Goal: Task Accomplishment & Management: Manage account settings

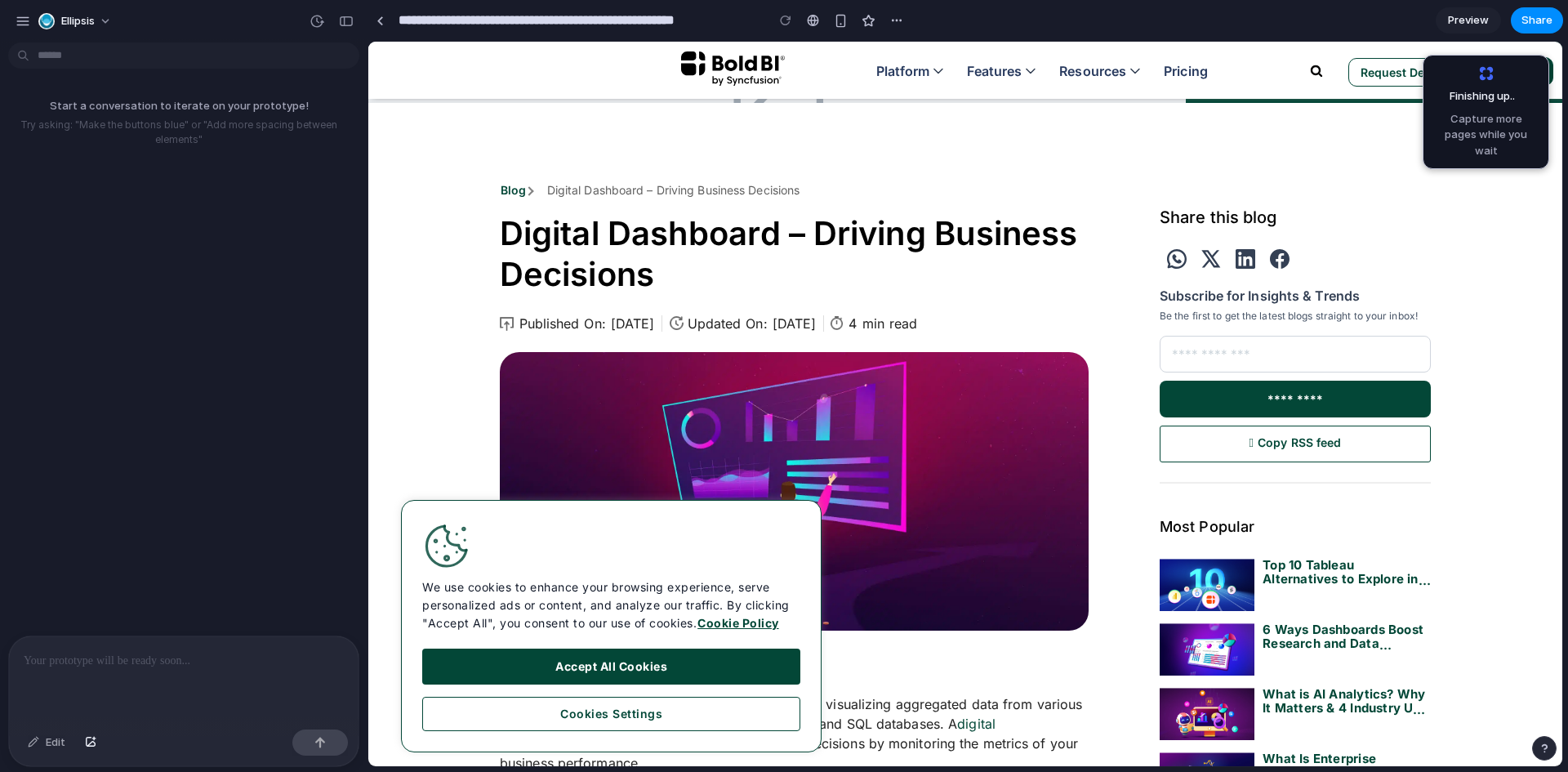
click at [119, 652] on p at bounding box center [184, 660] width 320 height 19
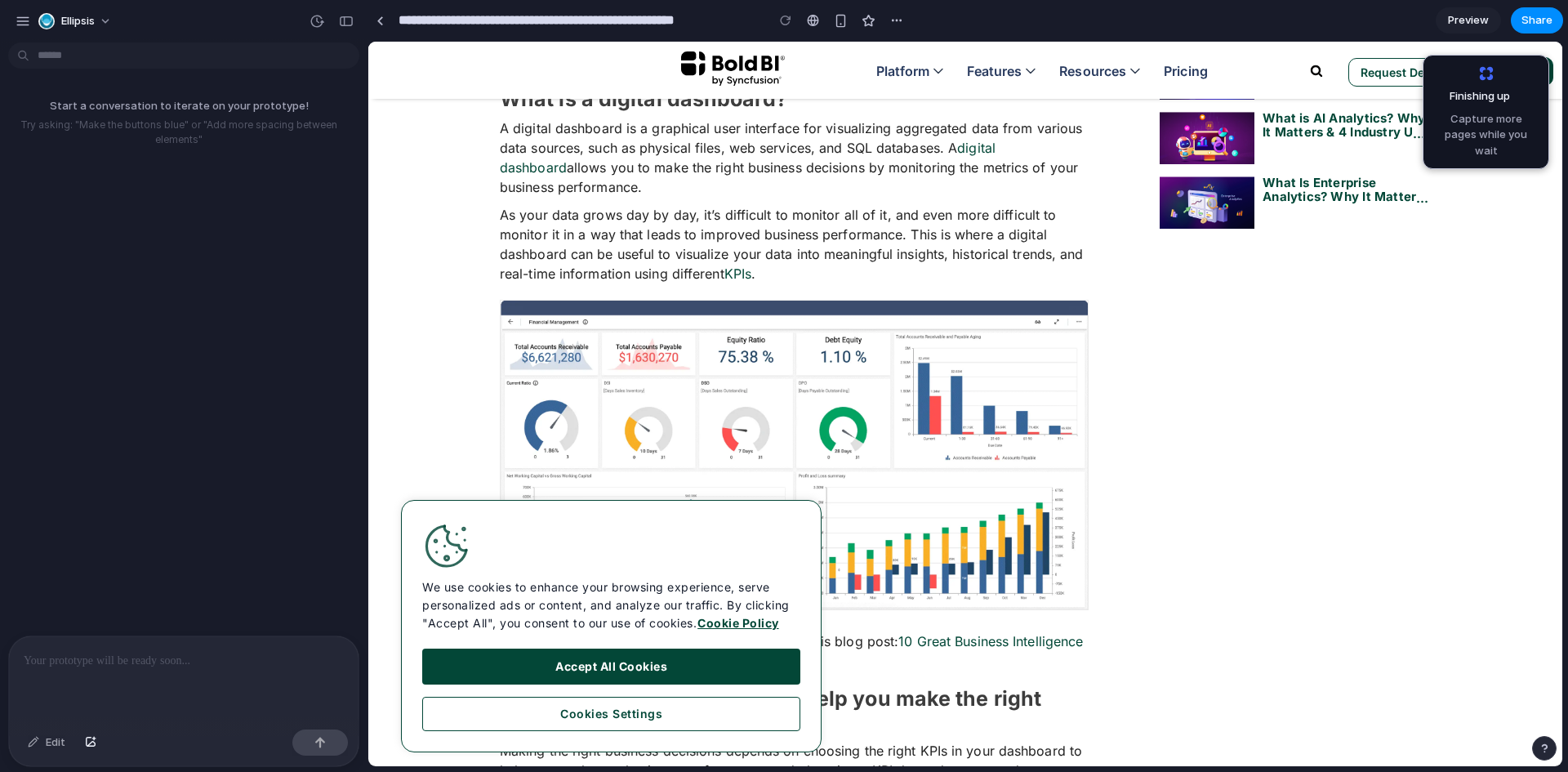
scroll to position [571, 0]
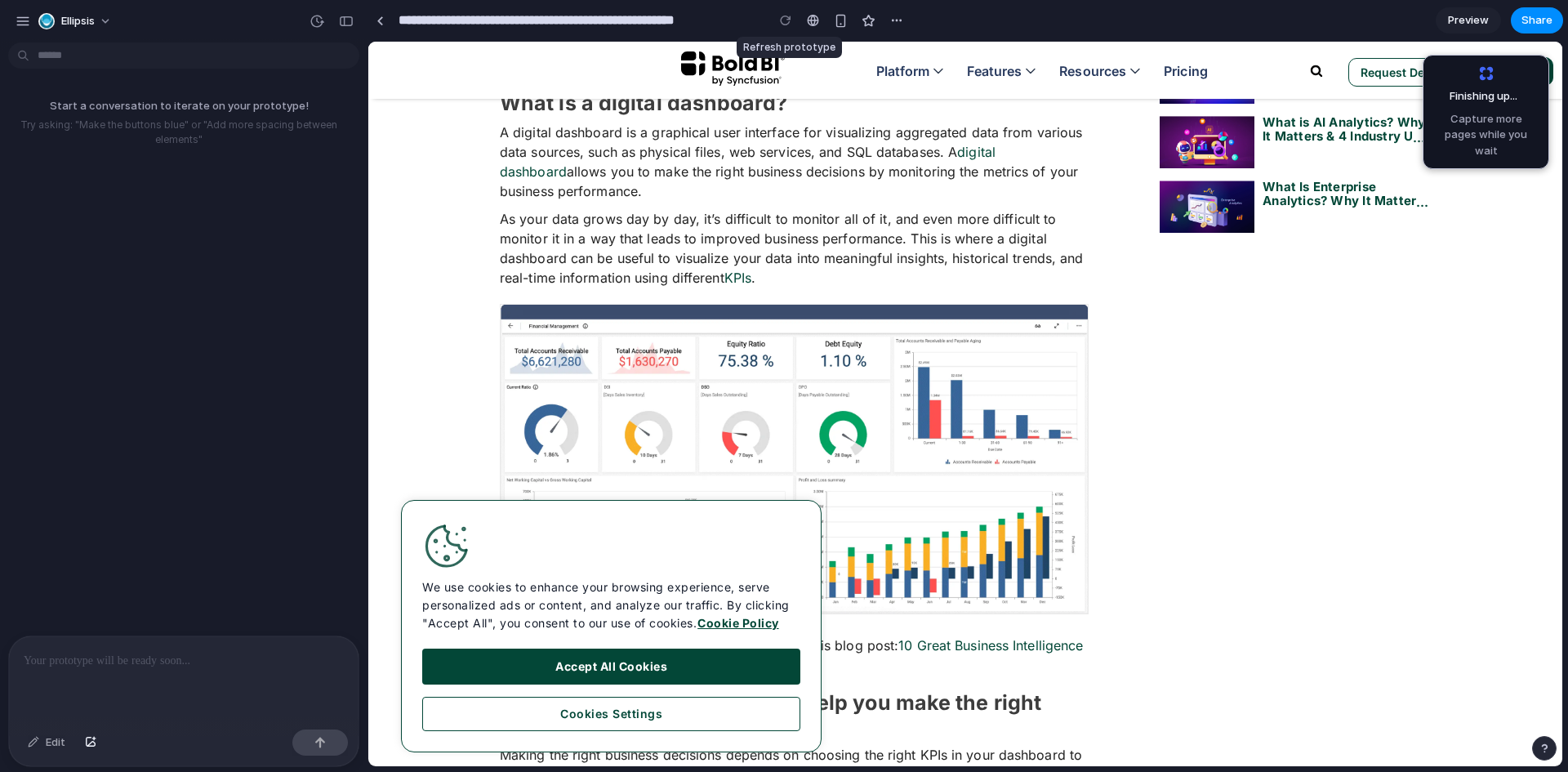
click at [789, 18] on div at bounding box center [785, 20] width 25 height 25
click at [841, 19] on div "button" at bounding box center [840, 20] width 14 height 14
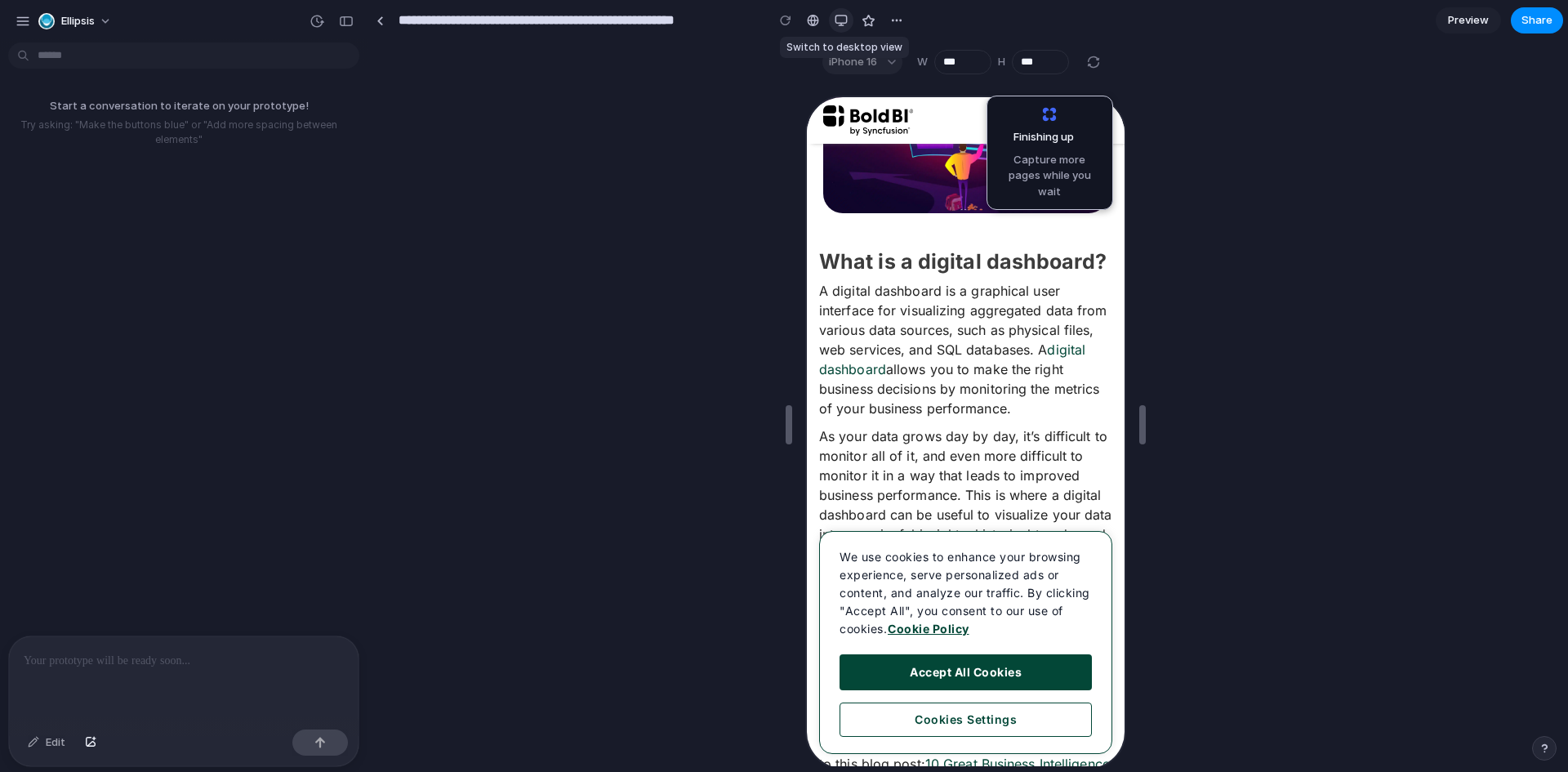
scroll to position [598, 0]
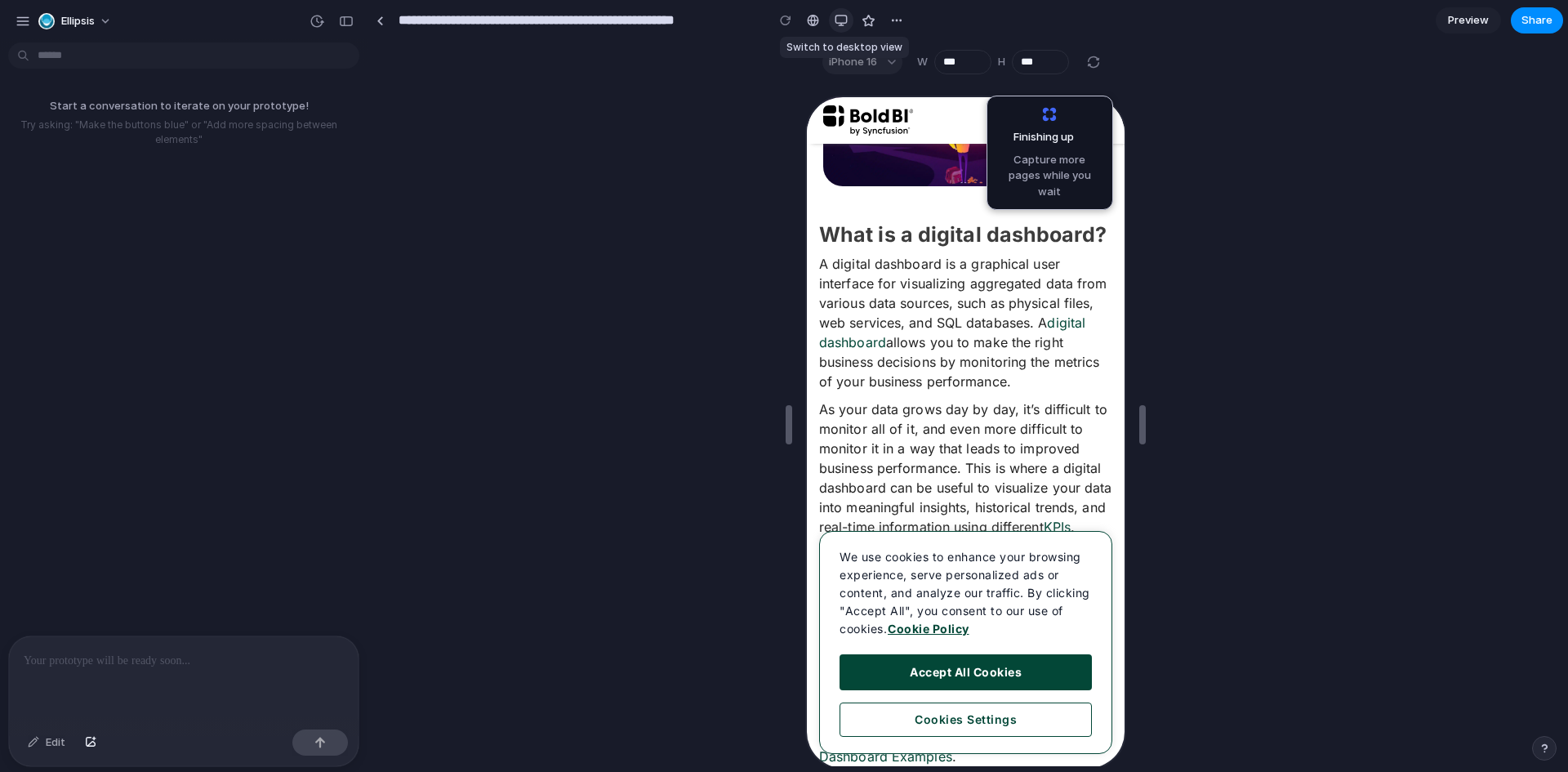
click at [842, 19] on div "button" at bounding box center [840, 19] width 13 height 13
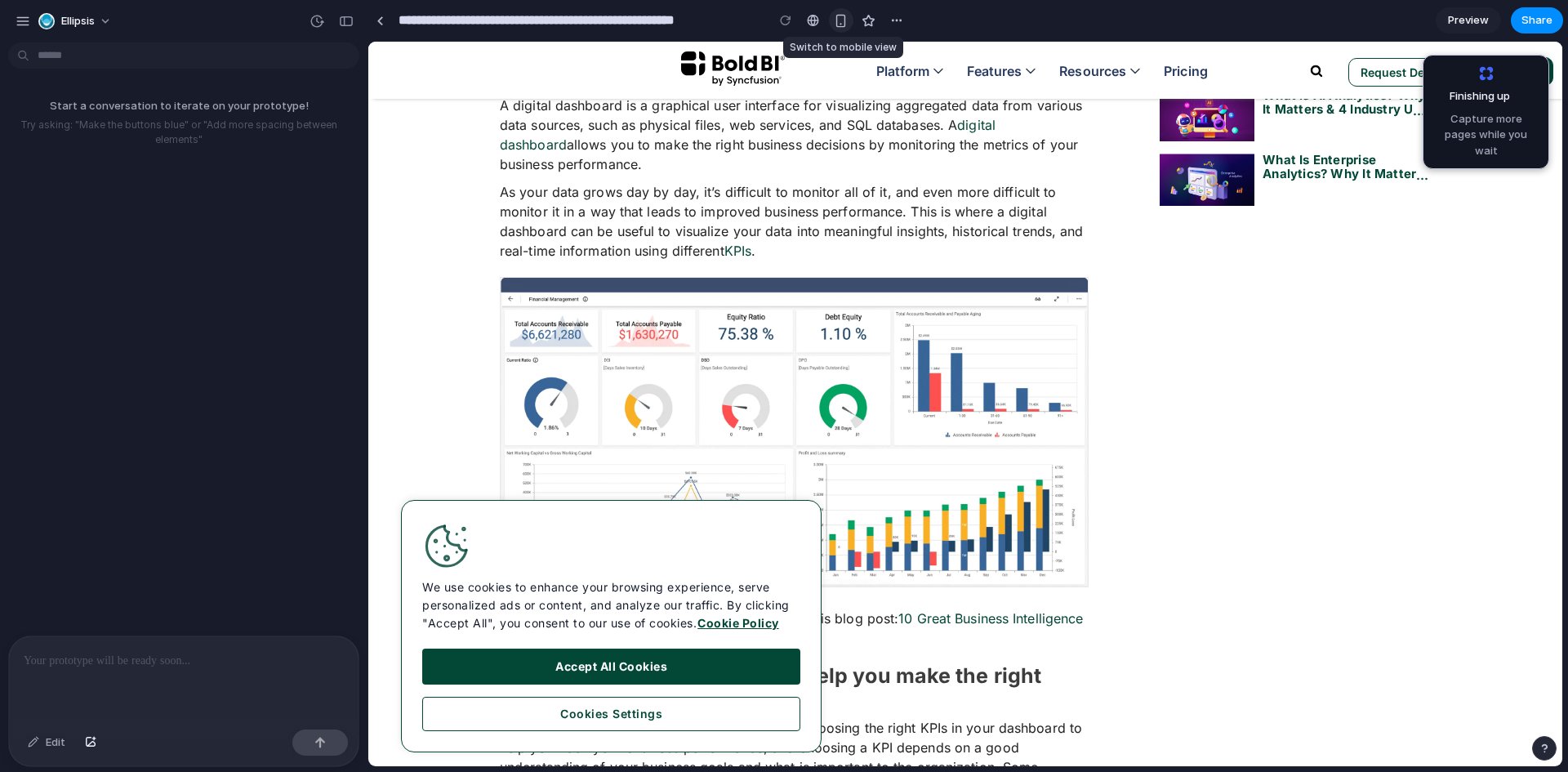
scroll to position [586, 0]
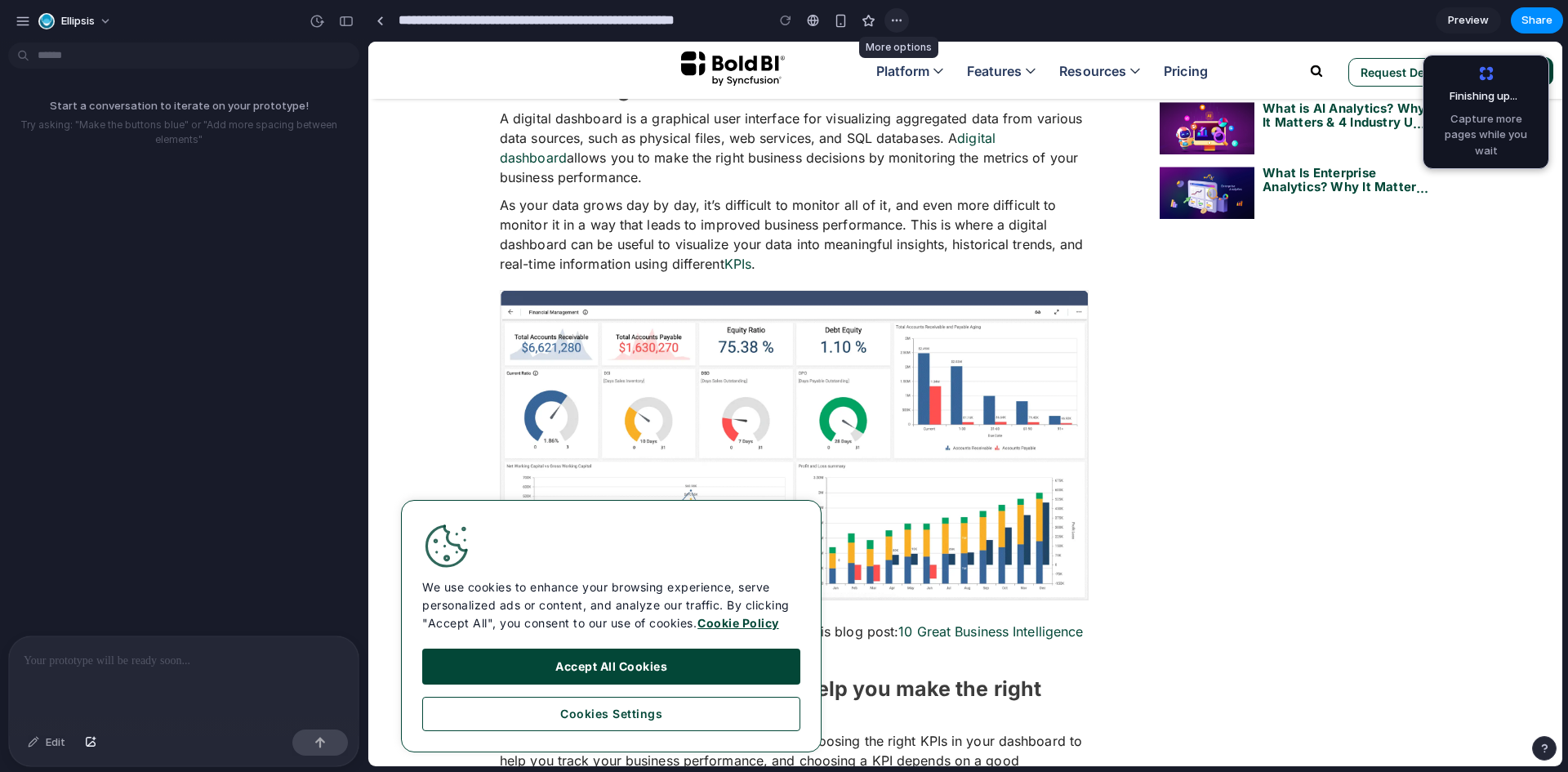
click at [900, 23] on div "button" at bounding box center [896, 19] width 13 height 13
click at [1340, 306] on div "Duplicate Delete" at bounding box center [784, 386] width 1568 height 772
drag, startPoint x: 1488, startPoint y: 129, endPoint x: 1487, endPoint y: 141, distance: 12.0
click at [0, 0] on span "Capture more pages while you wait" at bounding box center [0, 0] width 0 height 0
drag, startPoint x: 1461, startPoint y: 244, endPoint x: 1107, endPoint y: 130, distance: 371.9
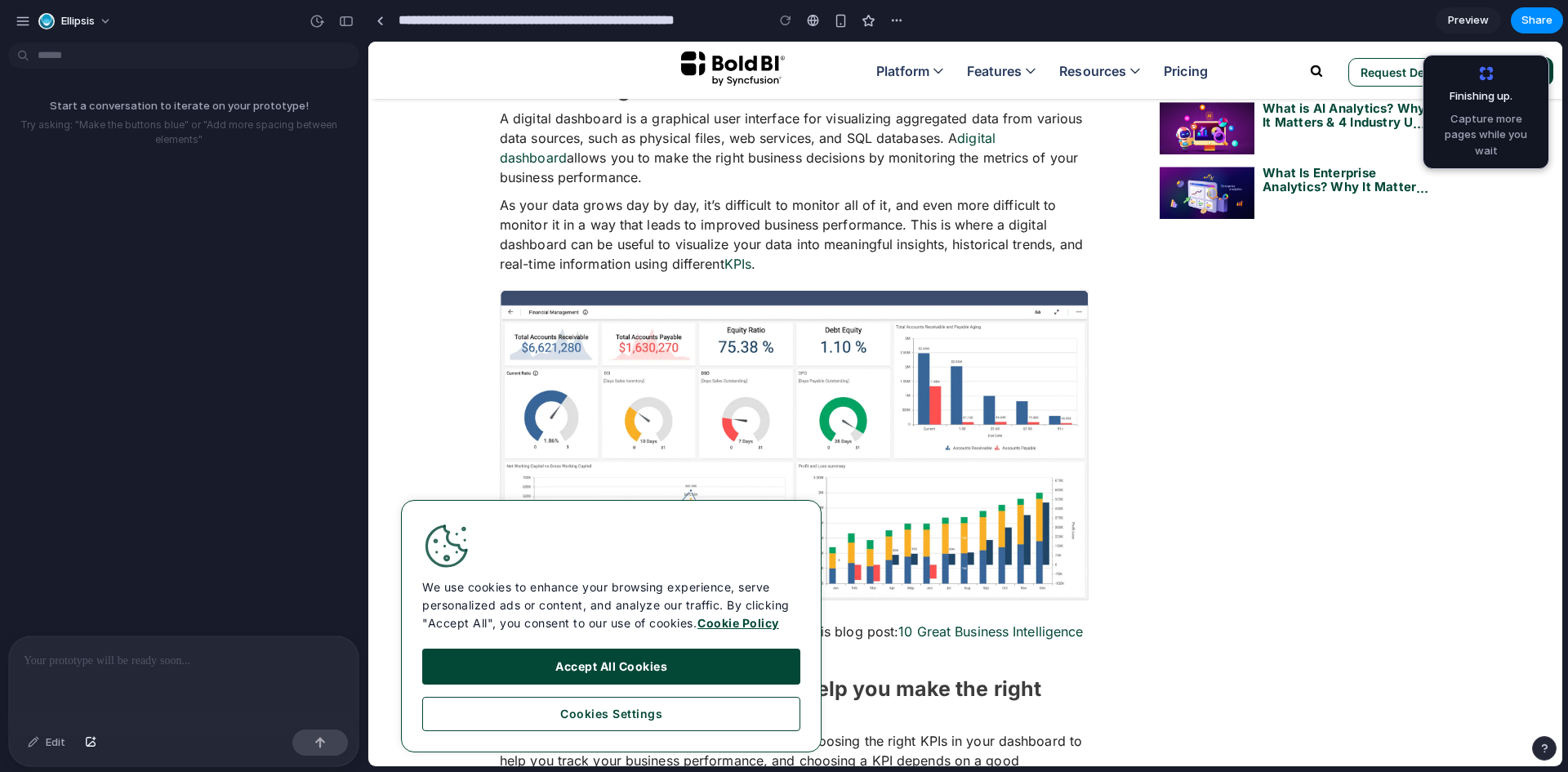
click at [1472, 14] on span "Preview" at bounding box center [1468, 19] width 41 height 16
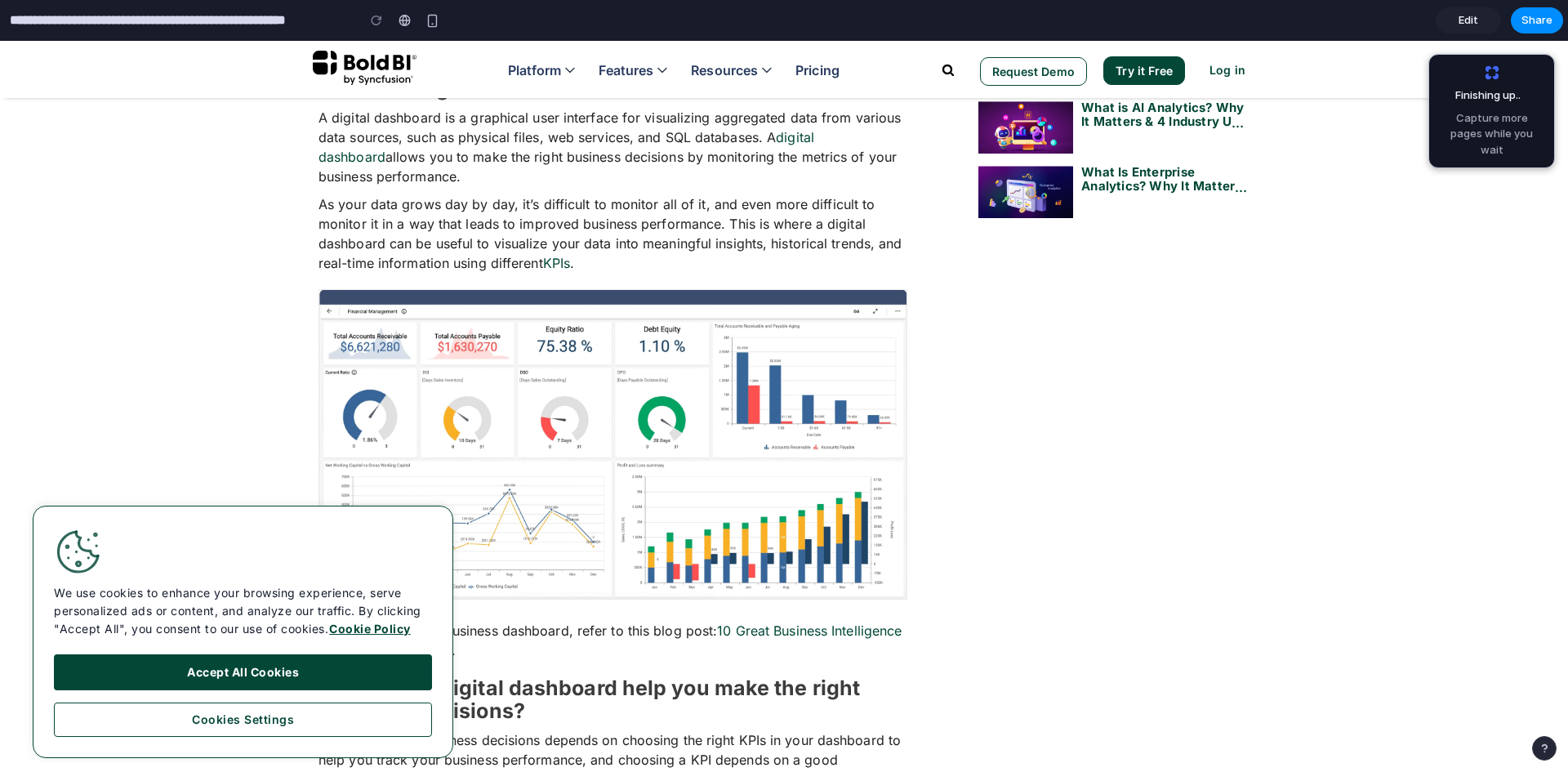
click at [1472, 14] on span "Edit" at bounding box center [1467, 19] width 19 height 16
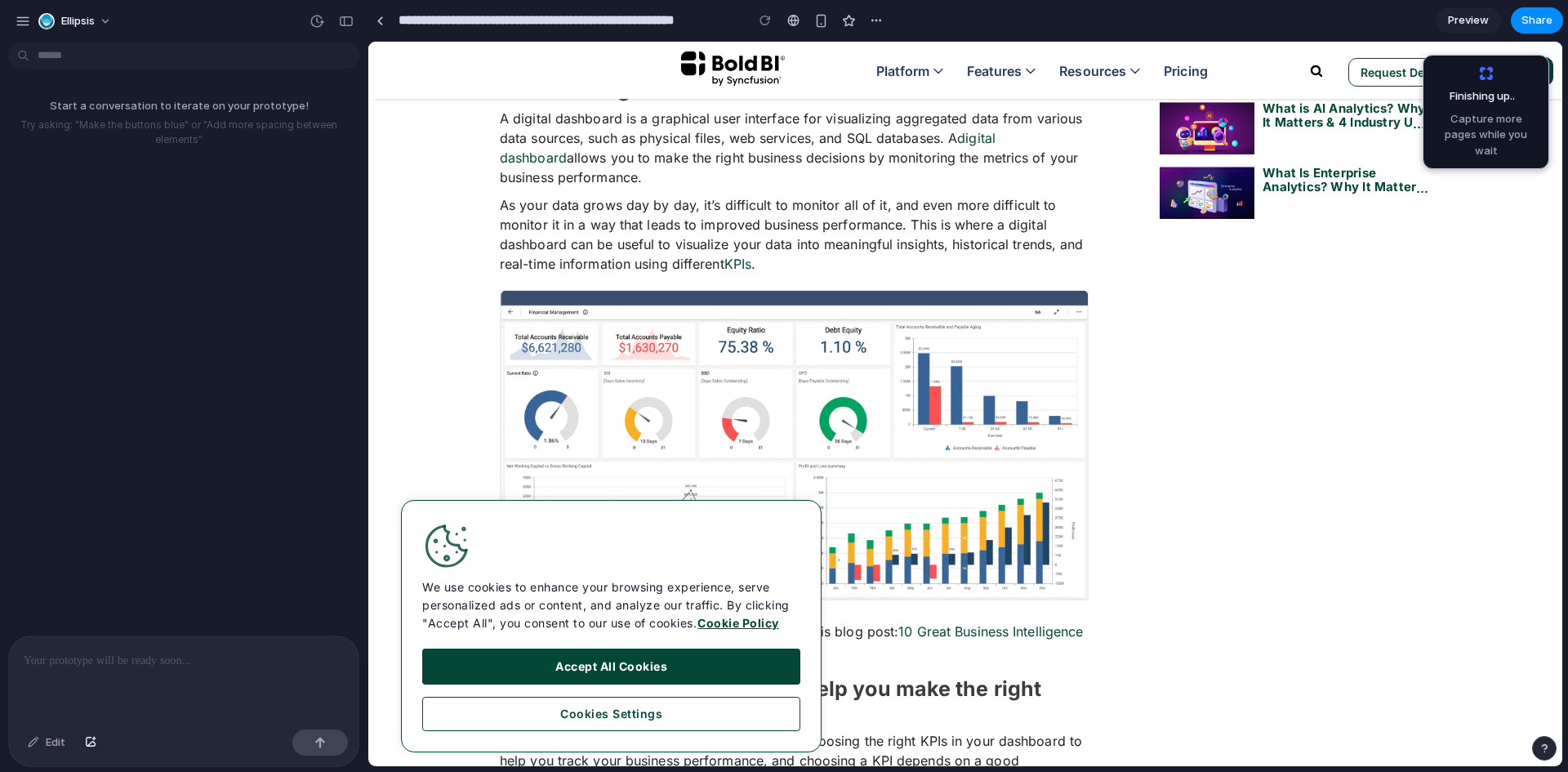
click at [193, 653] on p at bounding box center [184, 660] width 320 height 19
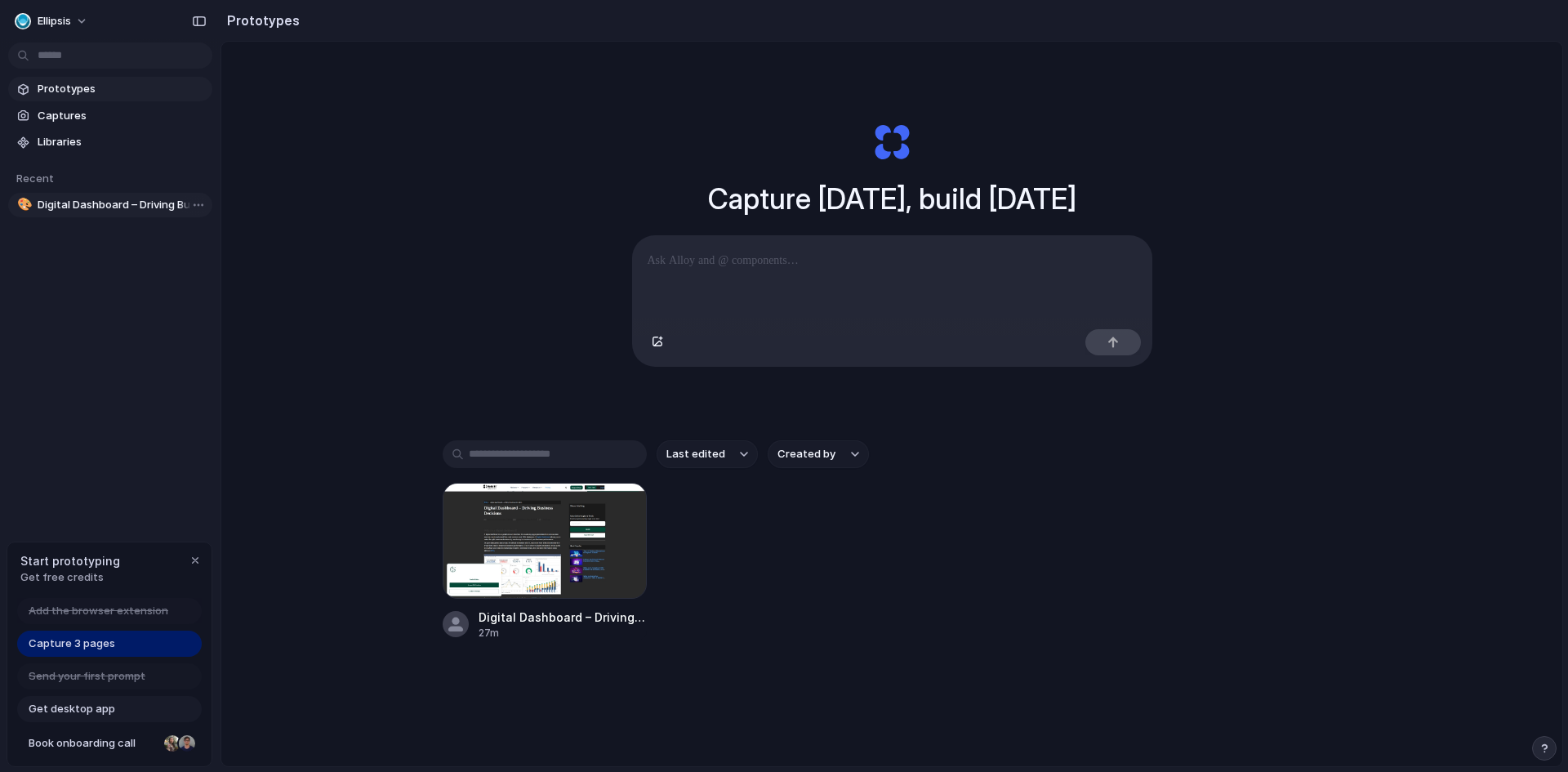
click at [97, 208] on span "Digital Dashboard – Driving Business Decisions | Bold BI" at bounding box center [121, 205] width 168 height 16
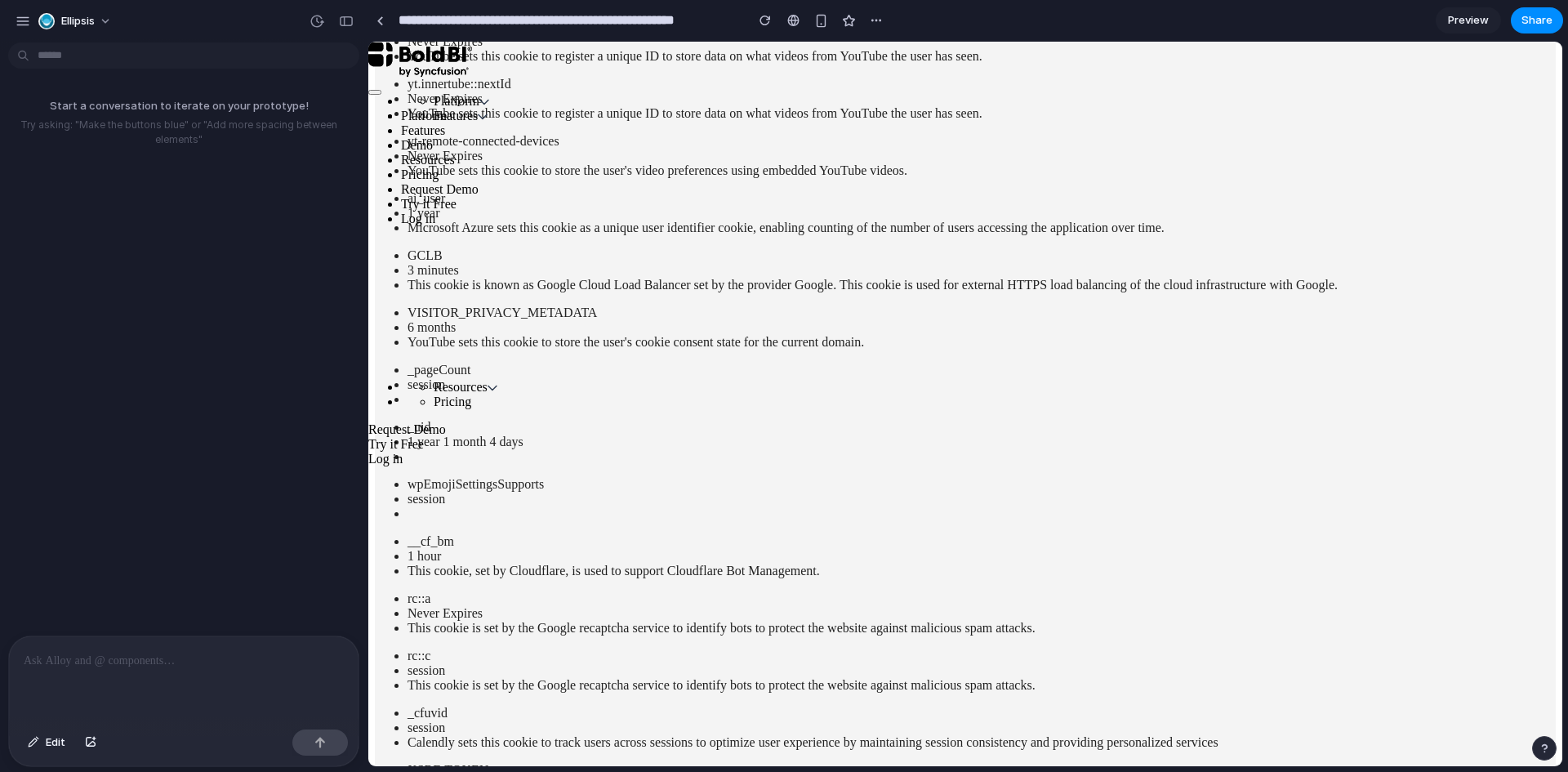
scroll to position [408, 0]
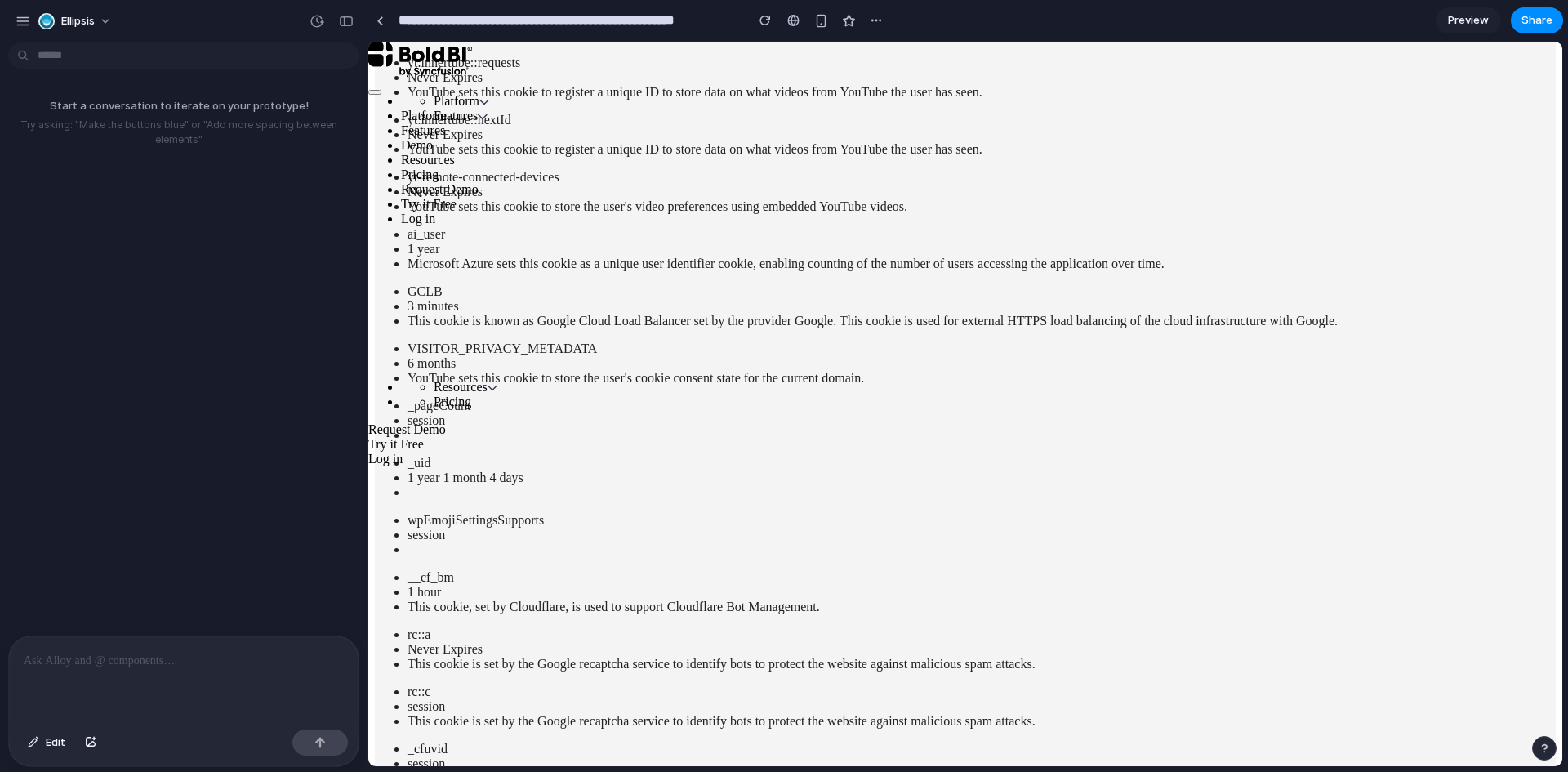
click at [110, 654] on p at bounding box center [184, 660] width 320 height 19
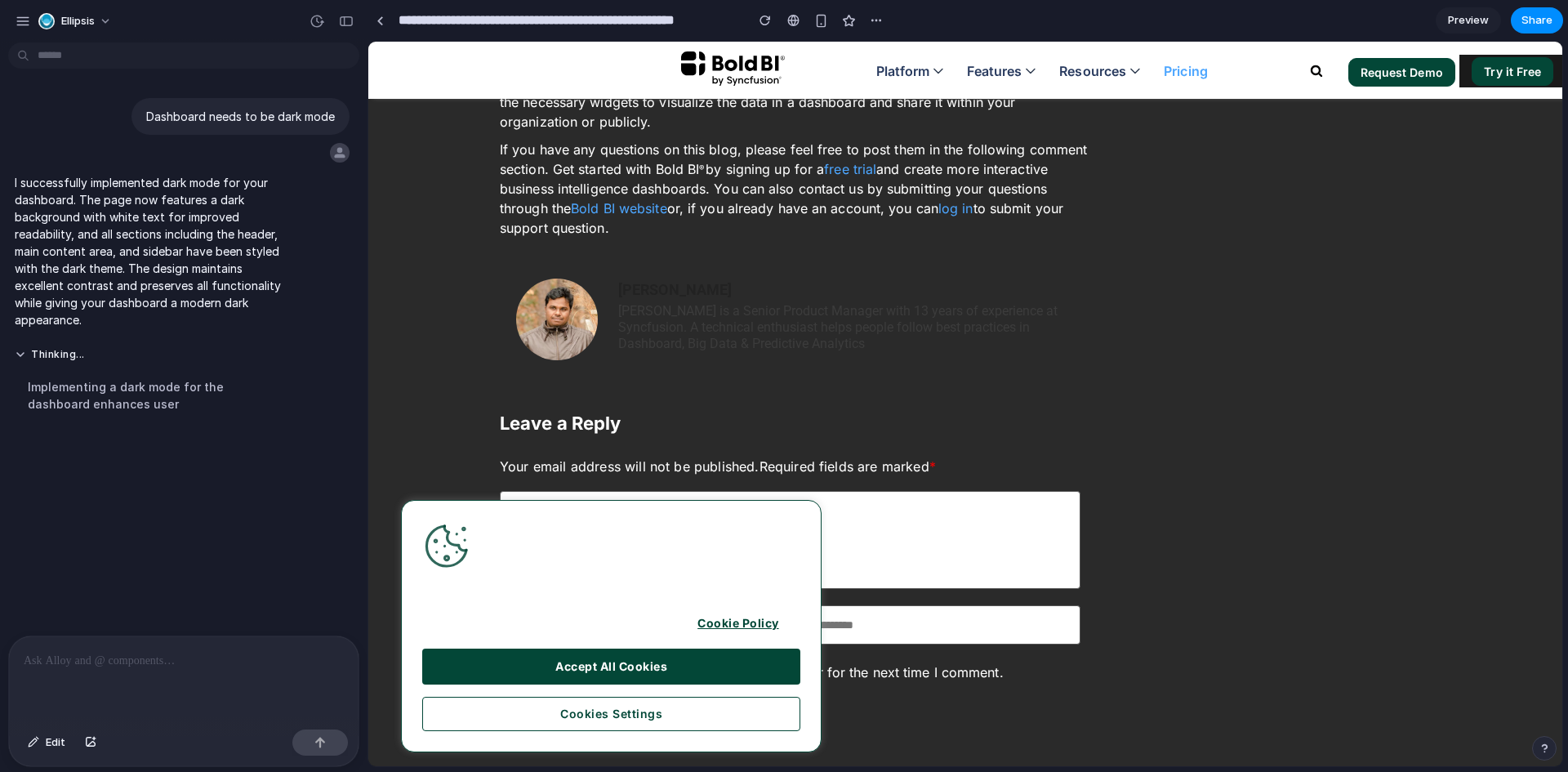
scroll to position [3921, 0]
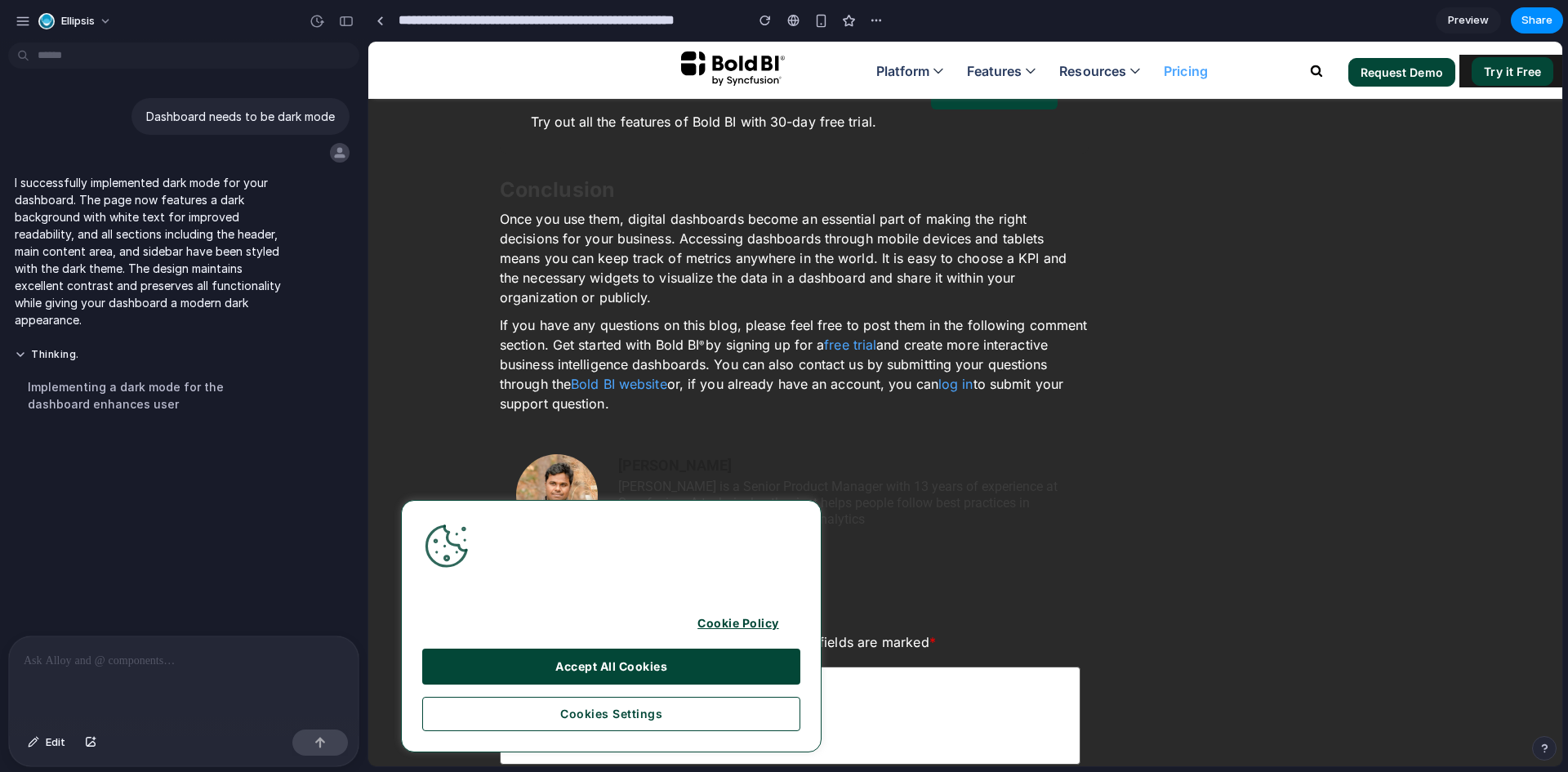
click at [1466, 25] on span "Preview" at bounding box center [1468, 19] width 41 height 16
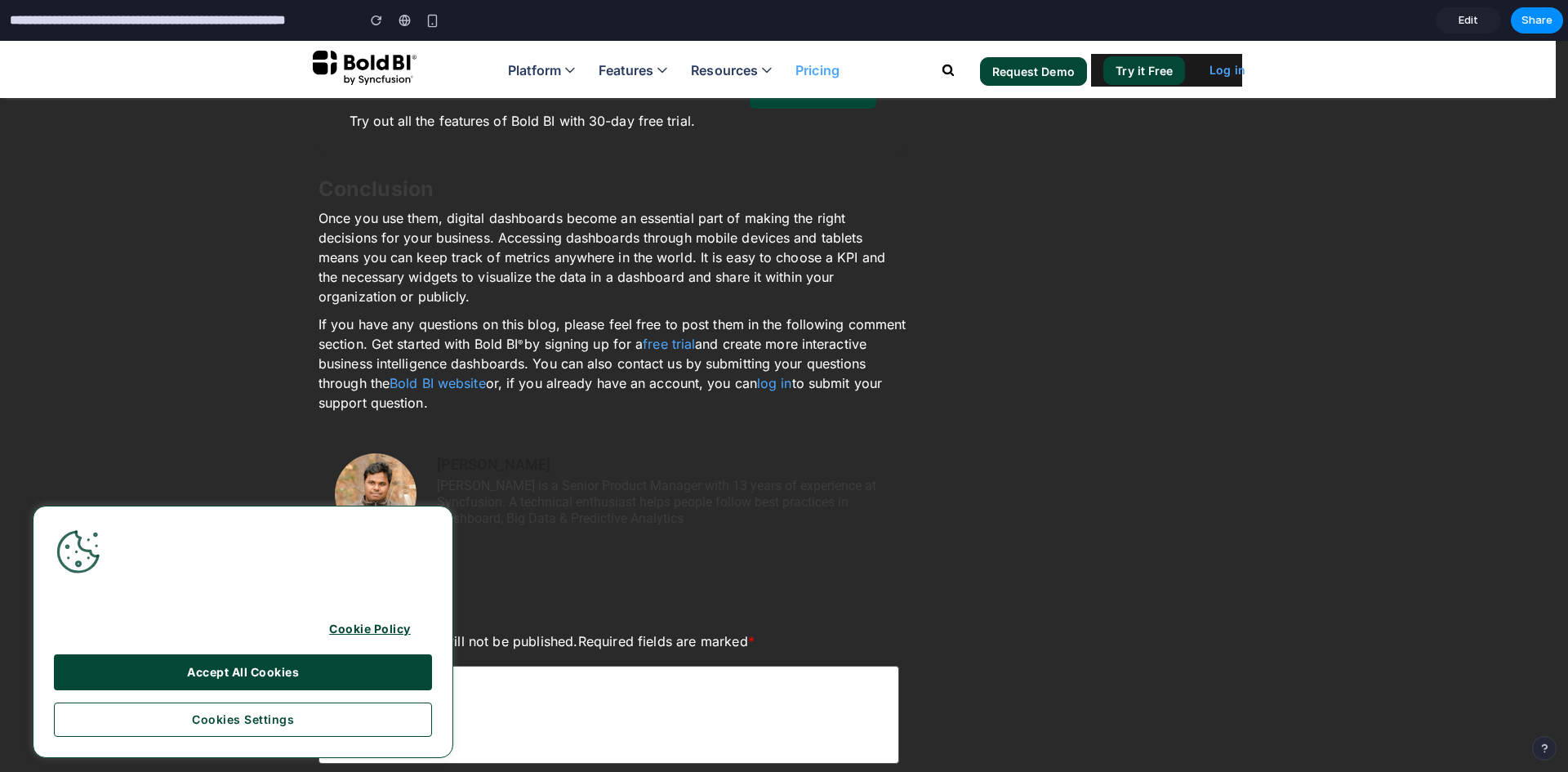
click at [1466, 25] on span "Edit" at bounding box center [1467, 19] width 19 height 16
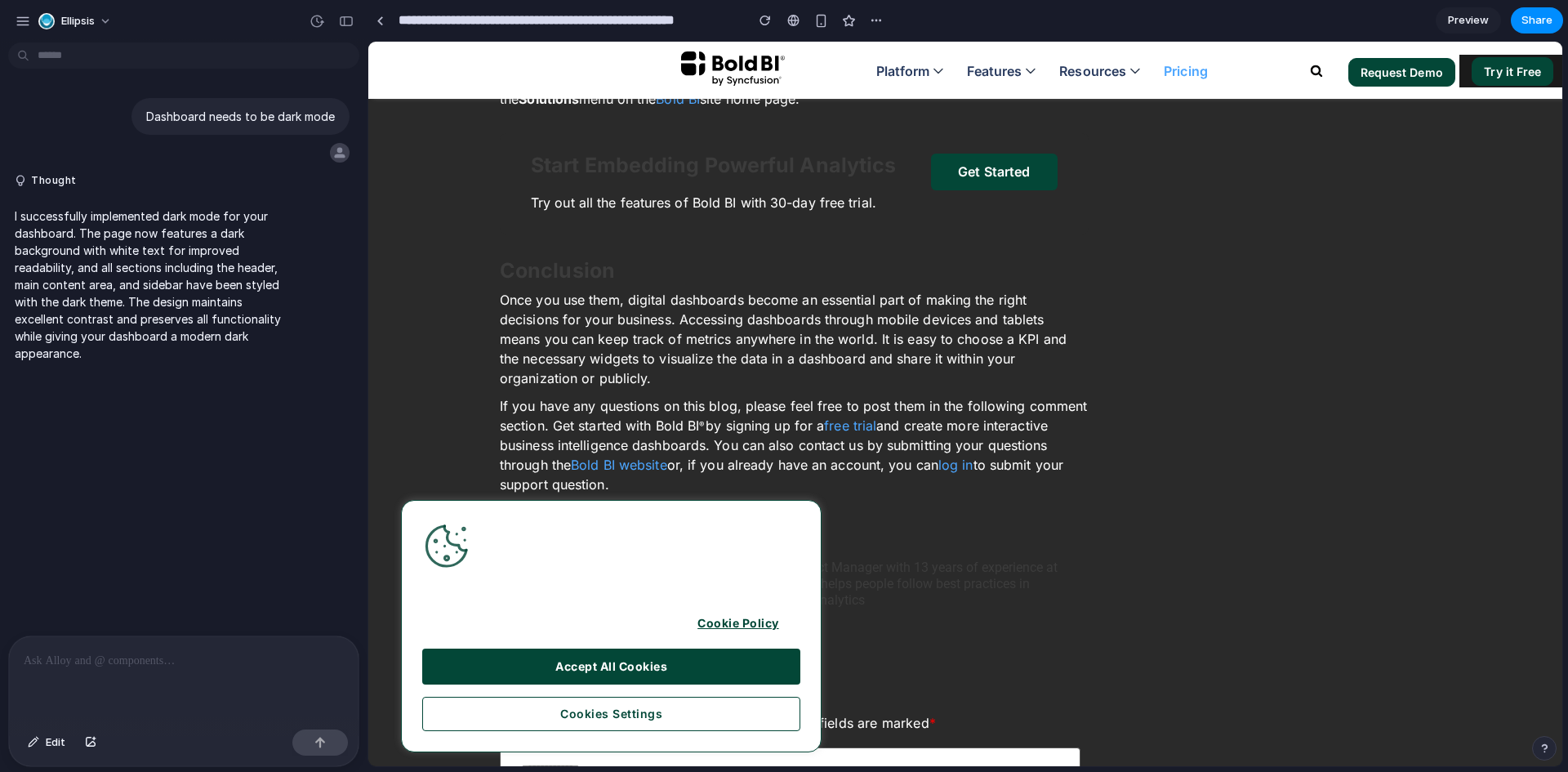
scroll to position [3839, 0]
click at [198, 201] on div "I successfully implemented dark mode for your dashboard. The page now features …" at bounding box center [151, 285] width 286 height 174
click at [221, 122] on p "Dashboard needs to be dark mode" at bounding box center [240, 116] width 189 height 17
click at [336, 154] on div at bounding box center [339, 152] width 19 height 19
click at [322, 21] on div "button" at bounding box center [316, 20] width 14 height 14
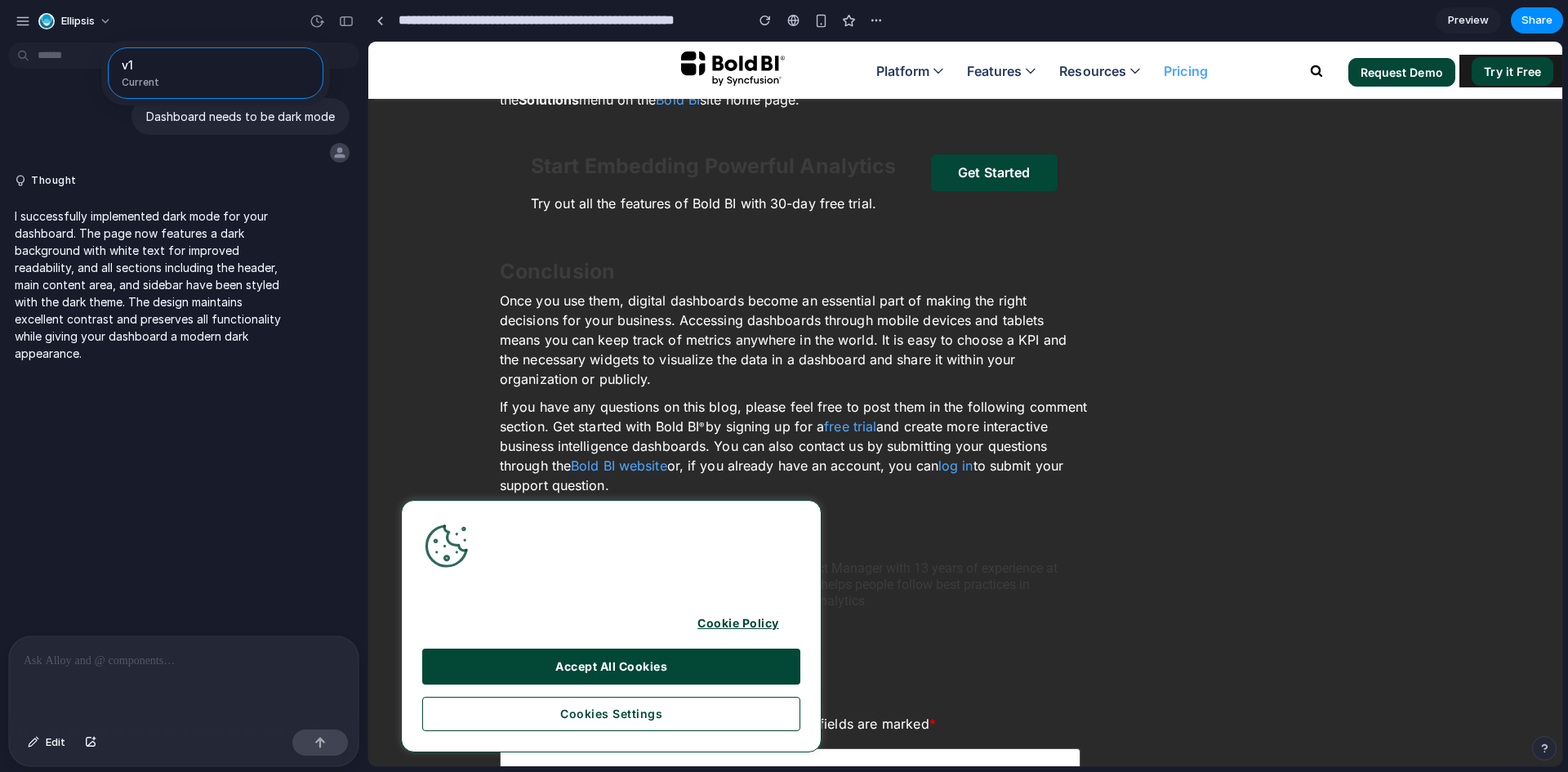
click at [0, 0] on span "Current" at bounding box center [0, 0] width 0 height 0
click at [341, 19] on div "v1 Current" at bounding box center [784, 386] width 1568 height 772
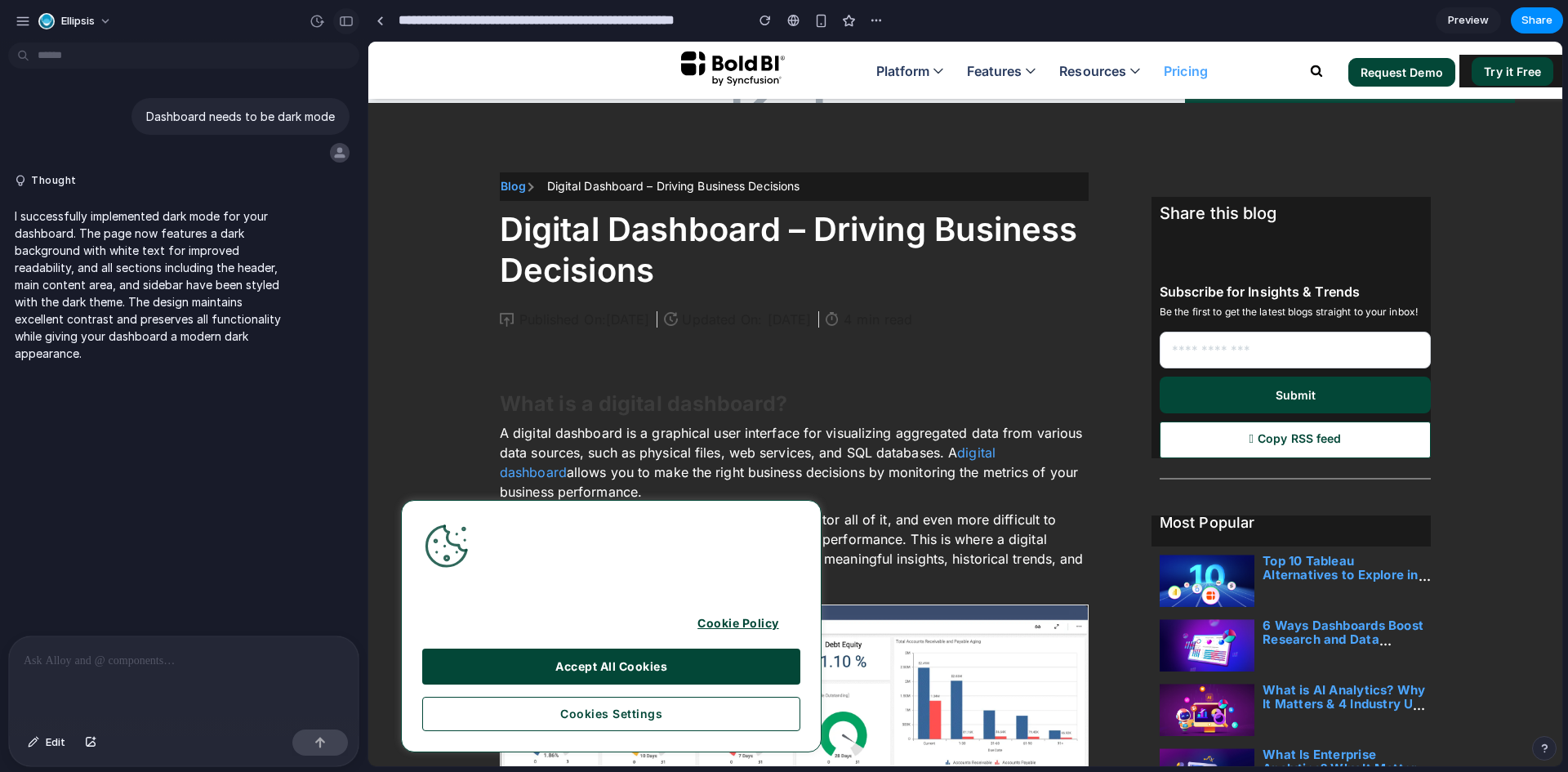
scroll to position [0, 0]
click at [790, 23] on div at bounding box center [793, 19] width 12 height 13
click at [878, 22] on div "button" at bounding box center [876, 19] width 13 height 13
click at [1054, 376] on div "Duplicate Delete" at bounding box center [784, 386] width 1568 height 772
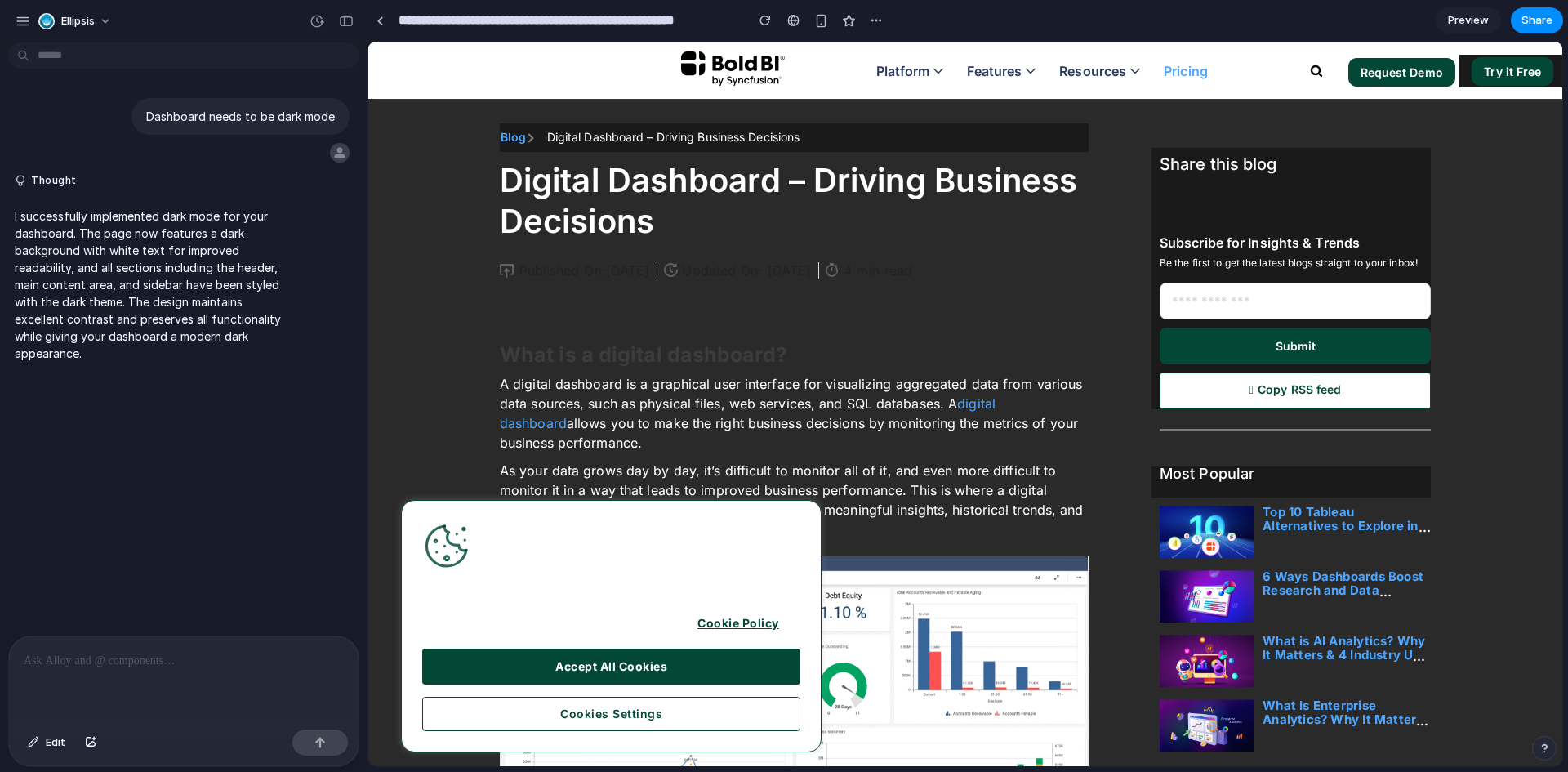
scroll to position [327, 0]
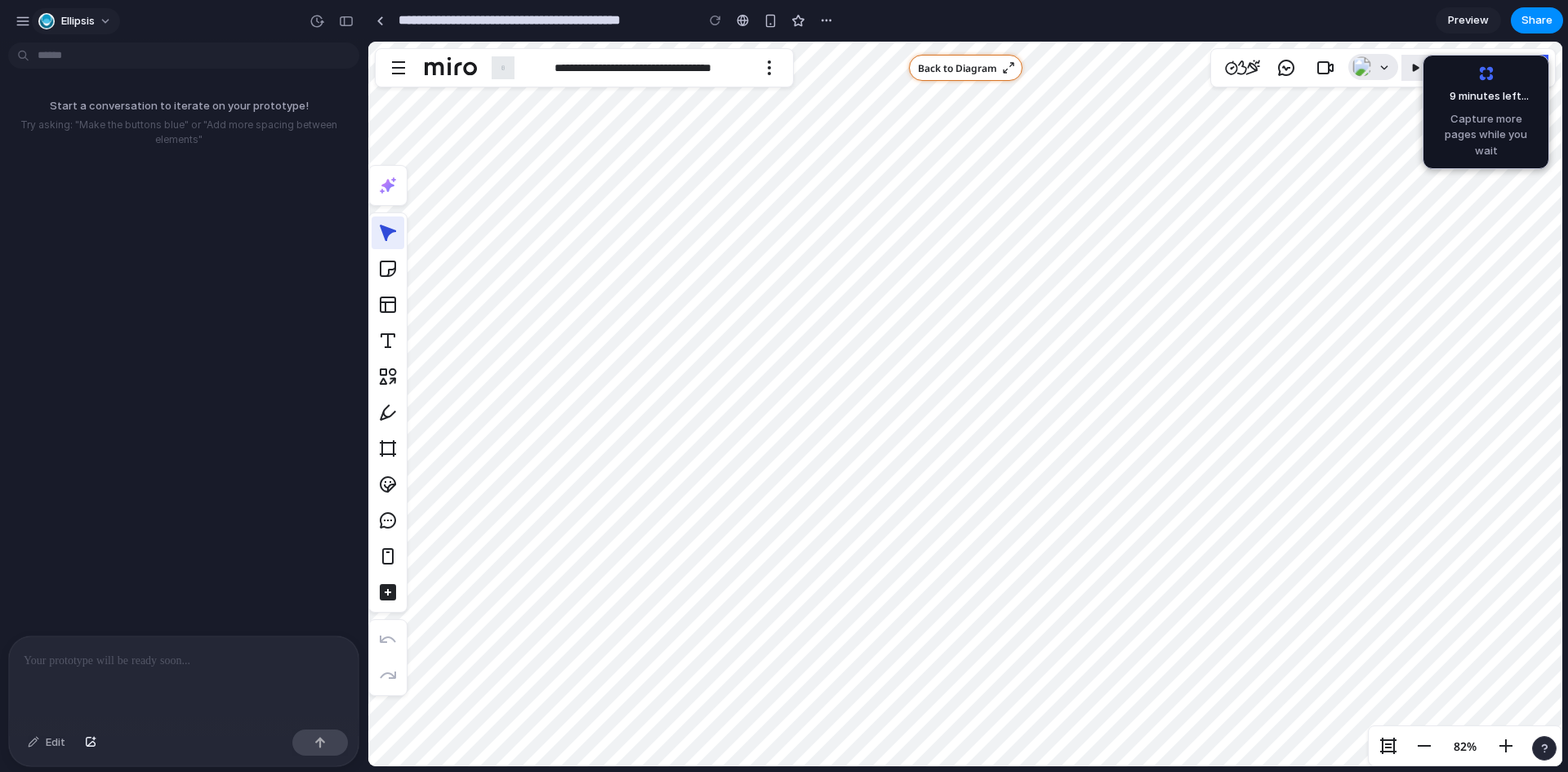
click at [108, 16] on button "Ellipsis" at bounding box center [76, 21] width 88 height 26
click at [0, 0] on li "Settings" at bounding box center [0, 0] width 0 height 0
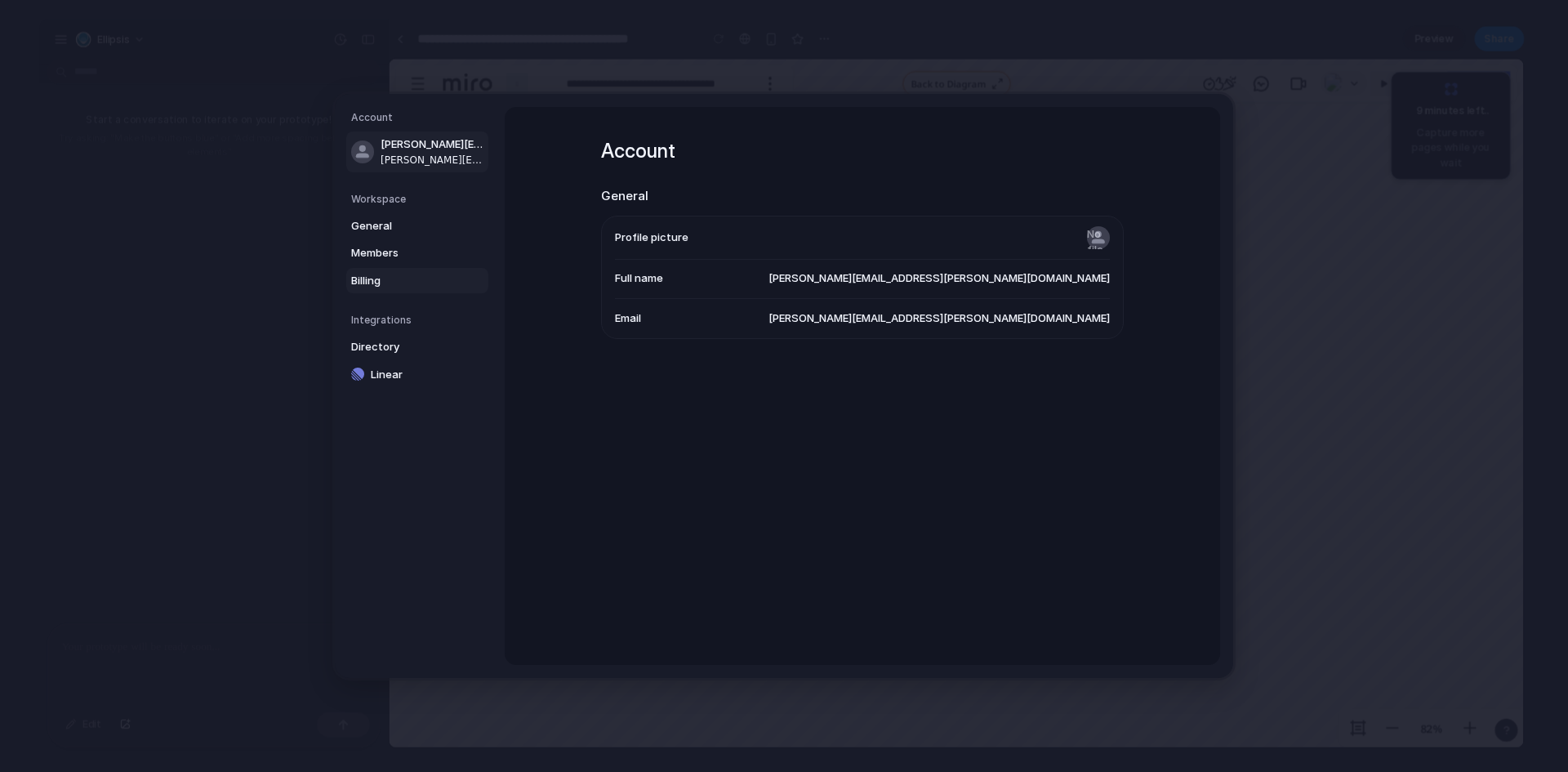
click at [382, 283] on span "Billing" at bounding box center [404, 280] width 105 height 16
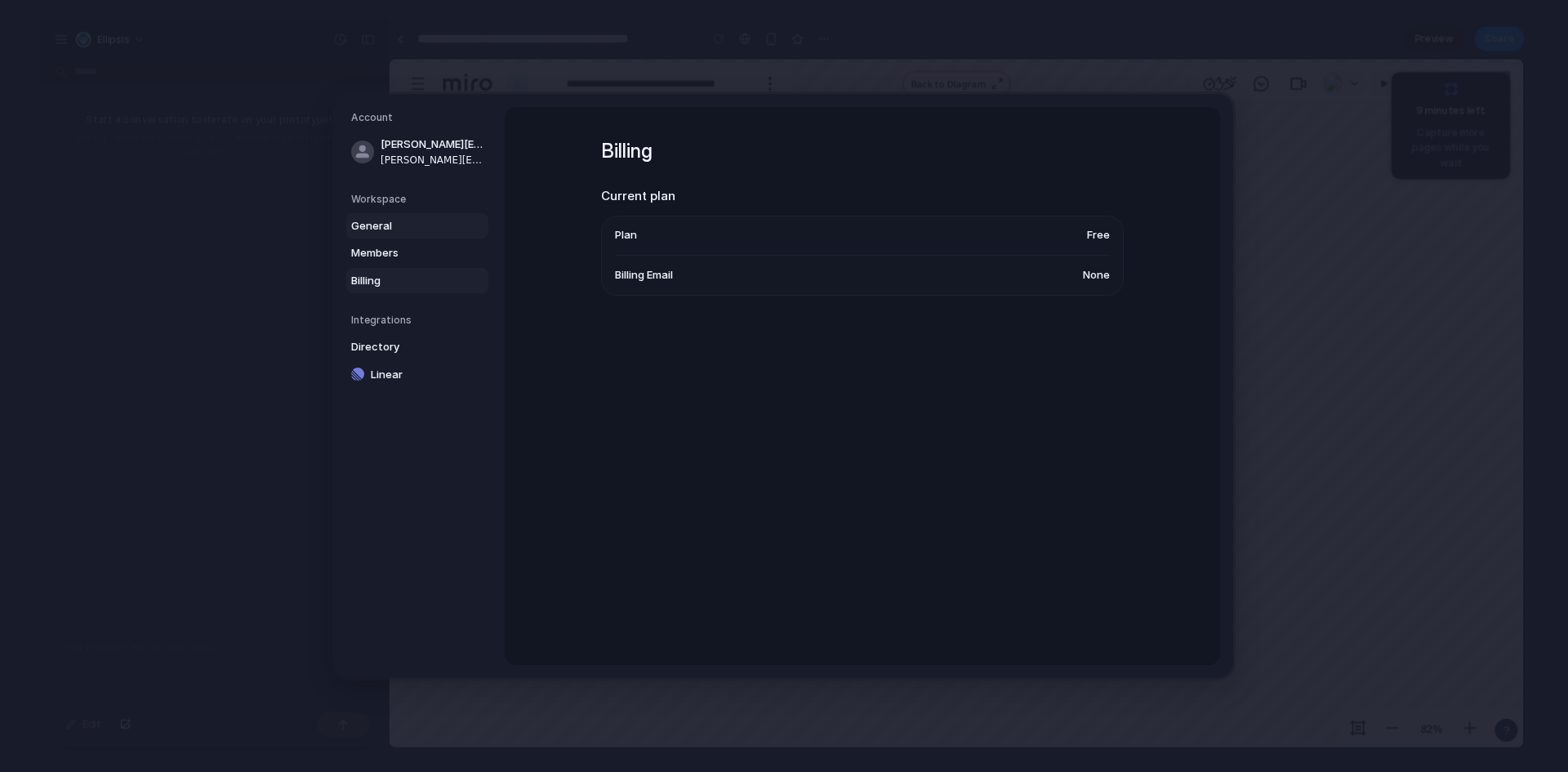
click at [386, 222] on span "General" at bounding box center [404, 226] width 105 height 16
click at [1084, 315] on span "United States" at bounding box center [1055, 314] width 107 height 16
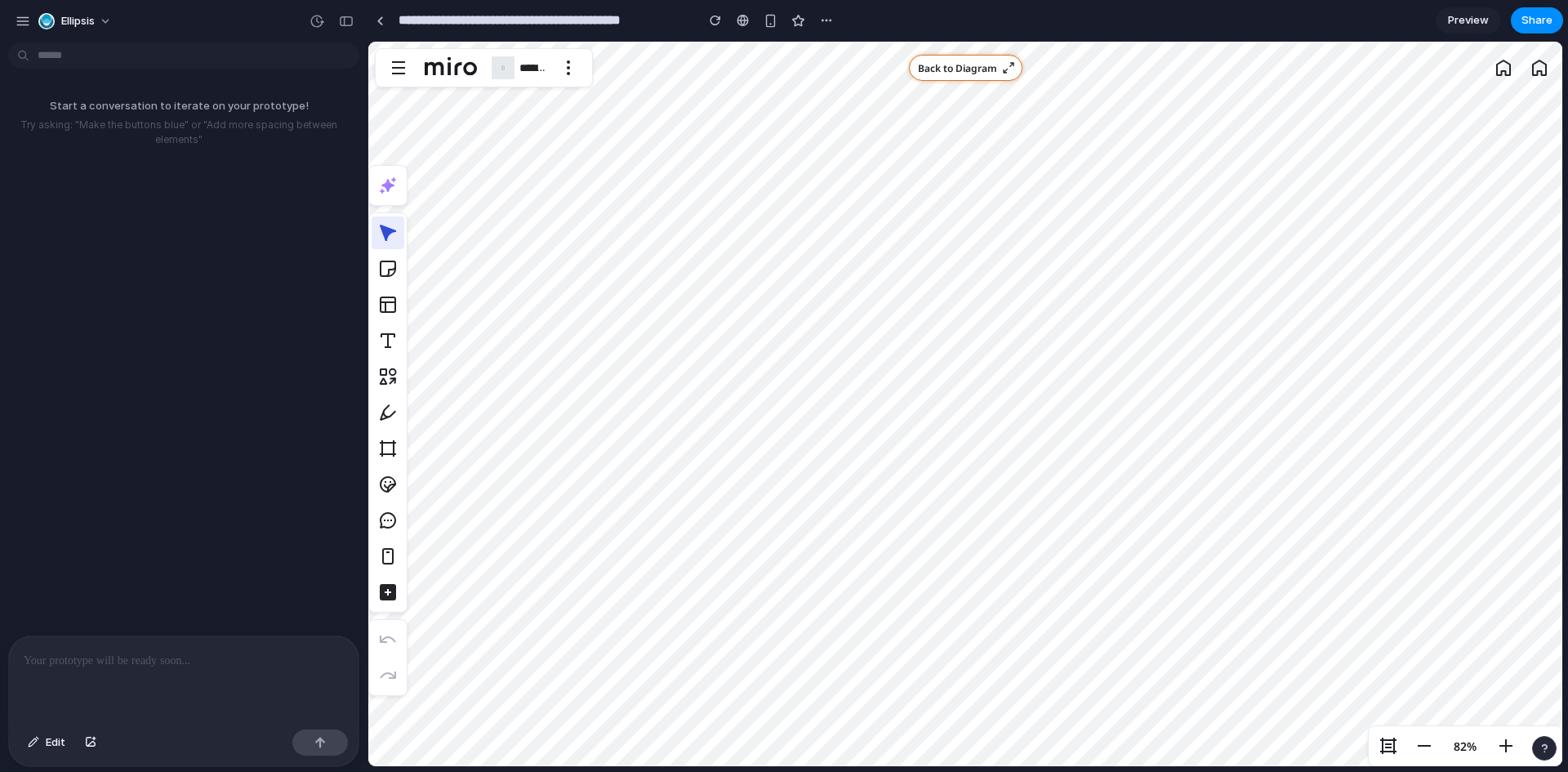
click at [521, 74] on button "**********" at bounding box center [532, 68] width 33 height 30
click at [431, 73] on icon "button" at bounding box center [451, 66] width 52 height 19
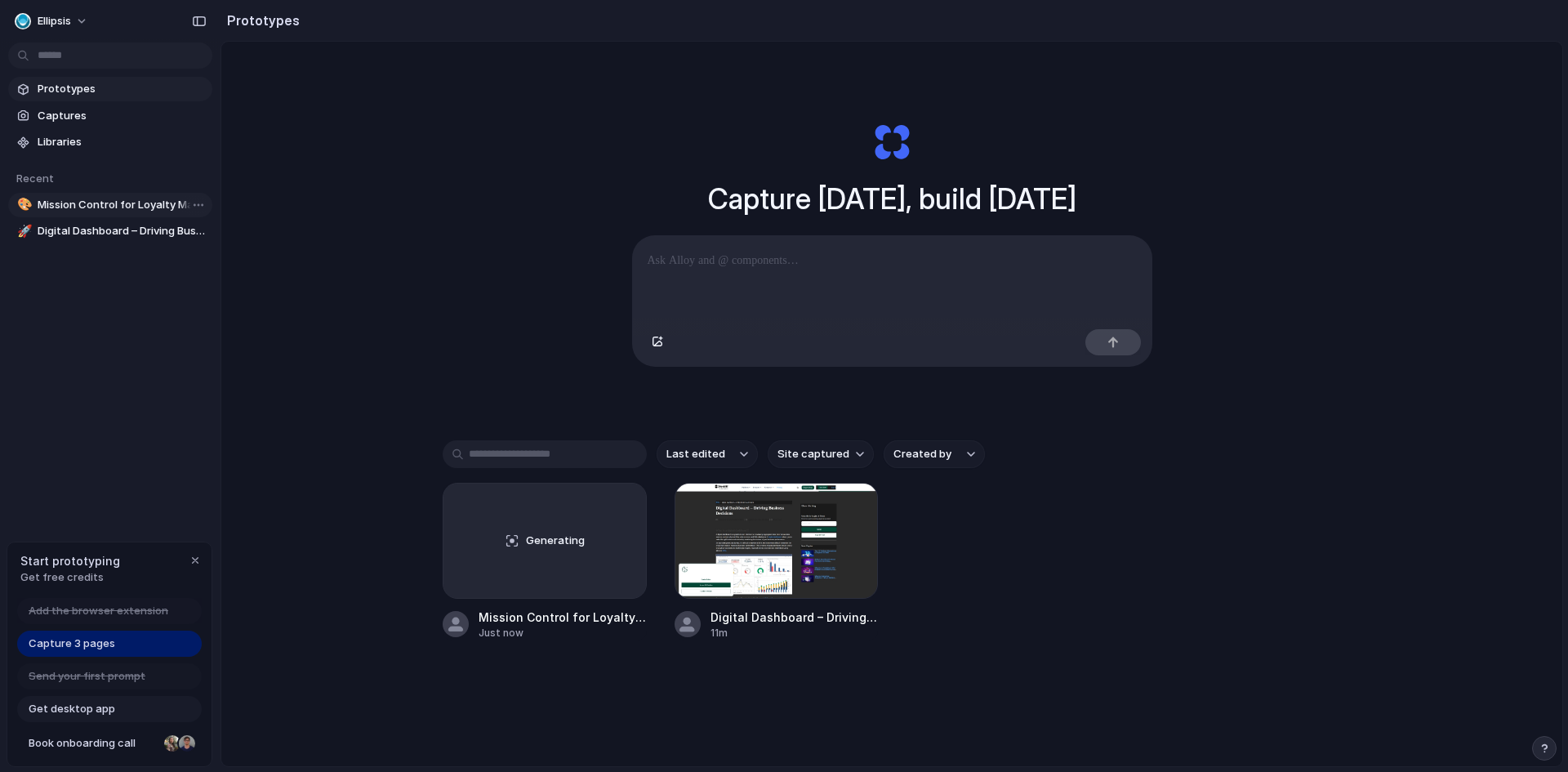
click at [113, 202] on span "Mission Control for Loyalty Management - Miro" at bounding box center [121, 205] width 168 height 16
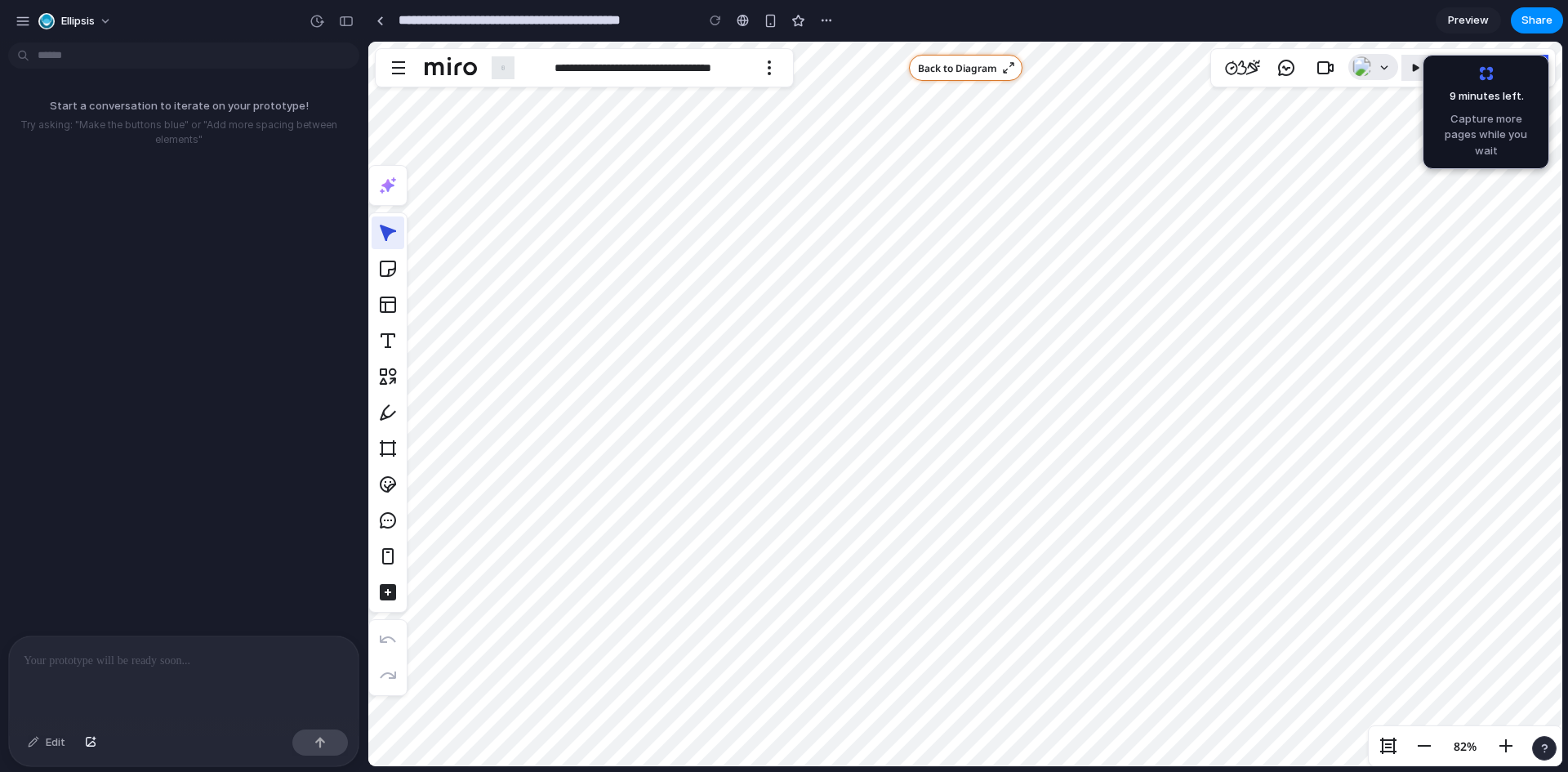
click at [0, 0] on span "Capture more pages while you wait" at bounding box center [0, 0] width 0 height 0
click at [1473, 92] on span "9 minutes left .." at bounding box center [1481, 96] width 89 height 16
click at [0, 0] on div "9 minutes left Capture more pages while you wait" at bounding box center [0, 0] width 0 height 0
click at [1459, 14] on span "Preview" at bounding box center [1468, 19] width 41 height 16
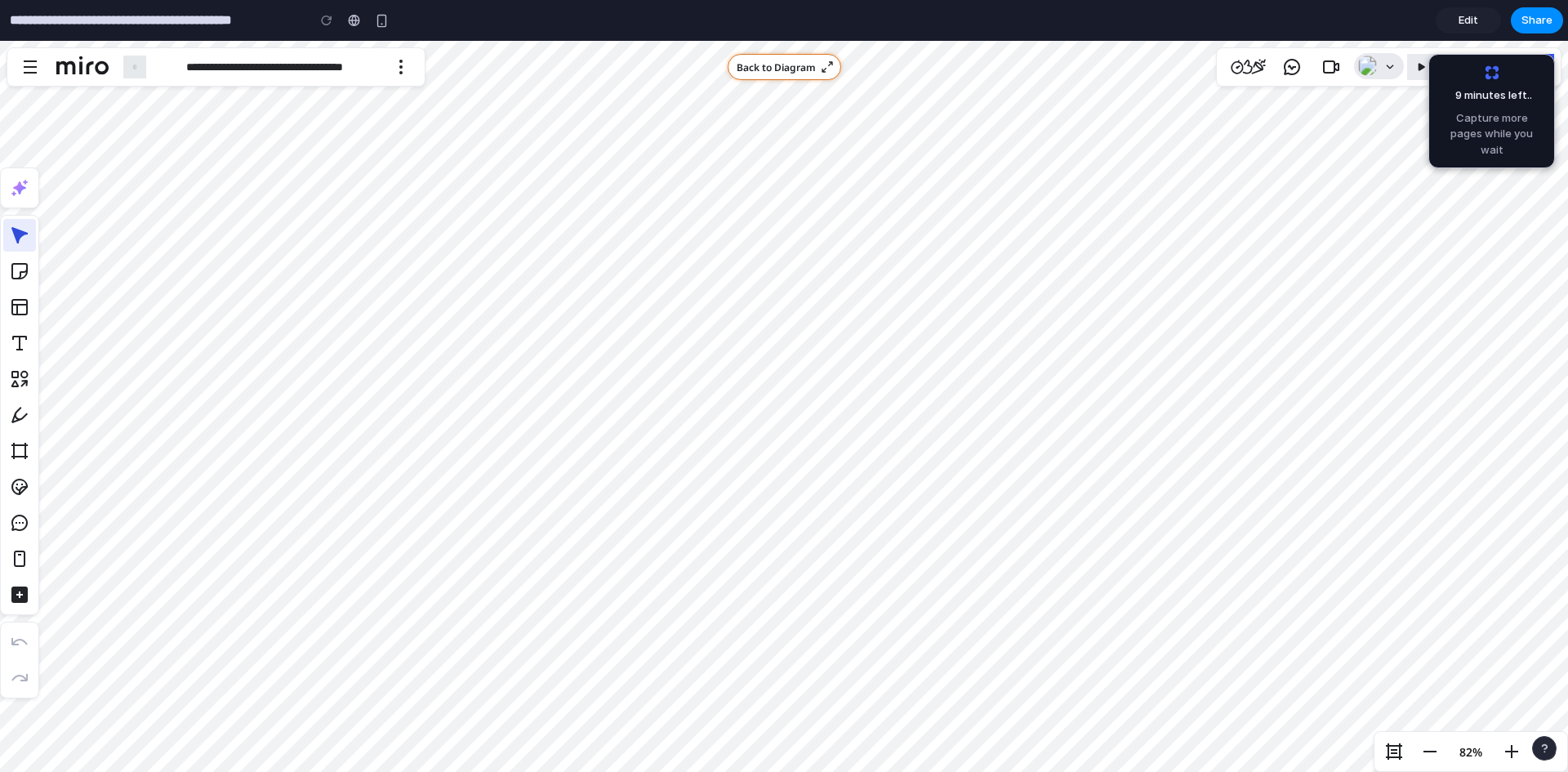
click at [1459, 14] on span "Edit" at bounding box center [1467, 19] width 19 height 16
